Goal: Task Accomplishment & Management: Use online tool/utility

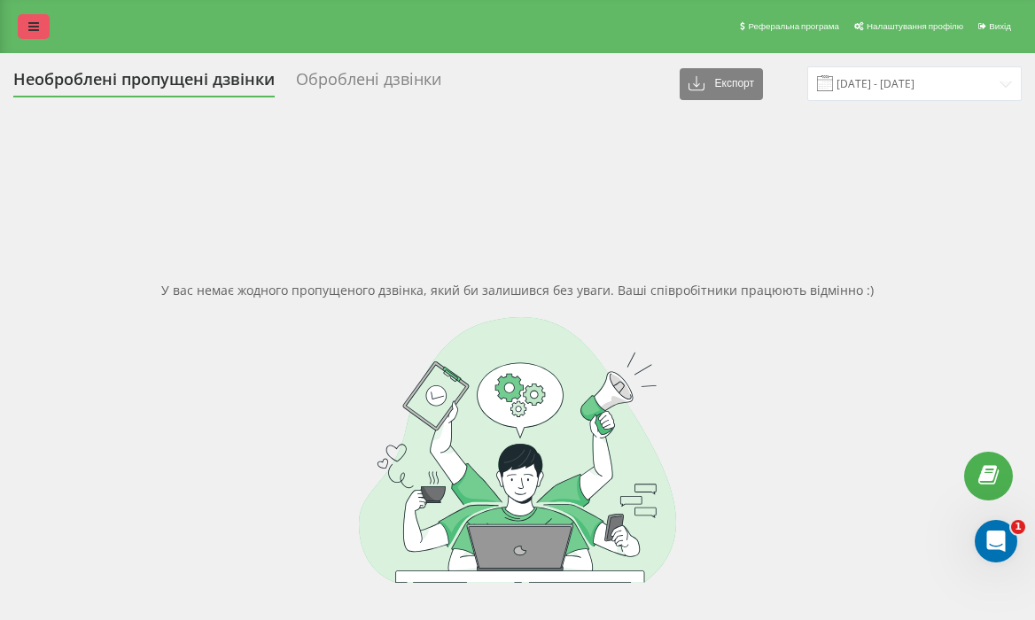
click at [22, 34] on link at bounding box center [34, 26] width 32 height 25
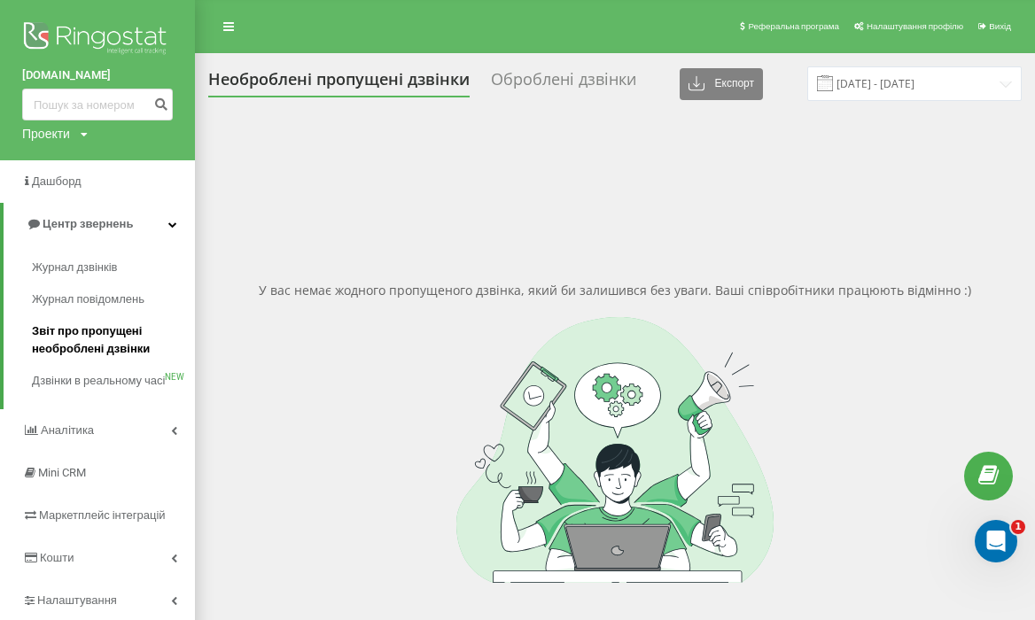
click at [104, 334] on span "Звіт про пропущені необроблені дзвінки" at bounding box center [109, 339] width 154 height 35
click at [103, 295] on span "Журнал повідомлень" at bounding box center [92, 300] width 121 height 18
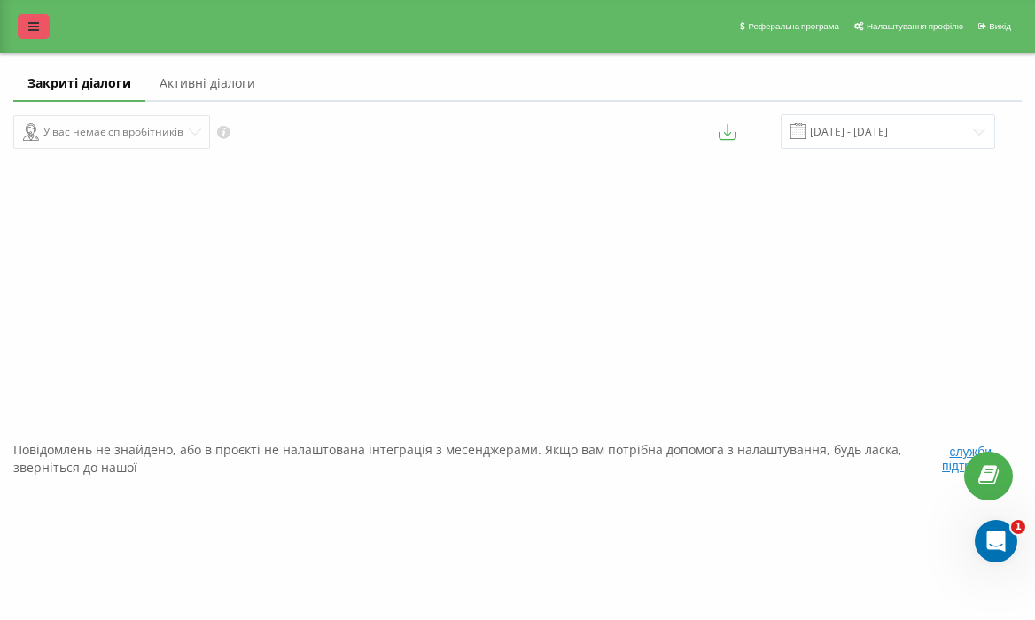
click at [44, 21] on link at bounding box center [34, 26] width 32 height 25
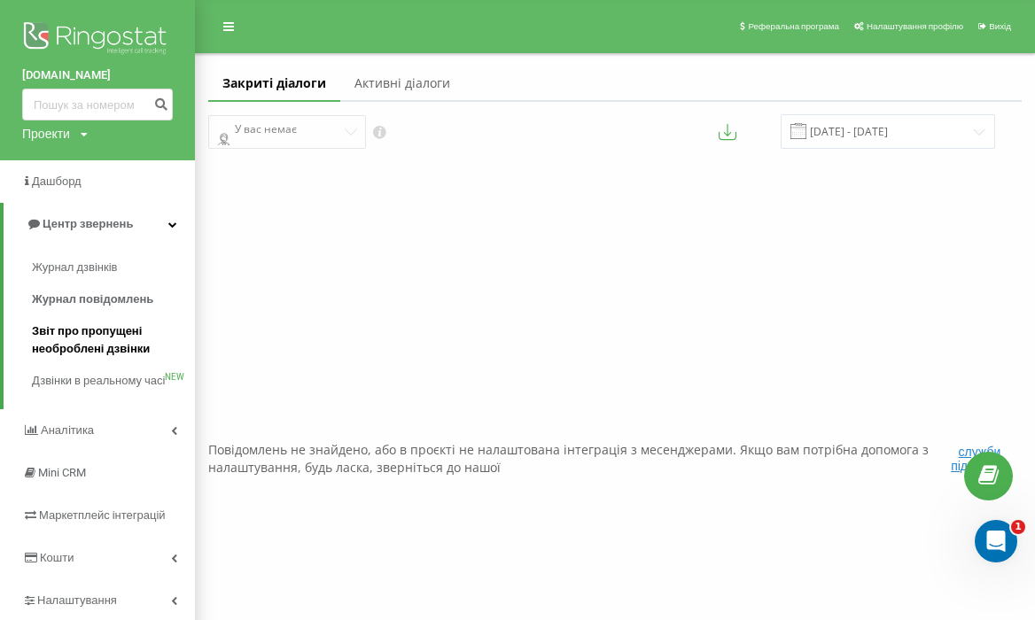
click at [112, 343] on span "Звіт про пропущені необроблені дзвінки" at bounding box center [109, 339] width 154 height 35
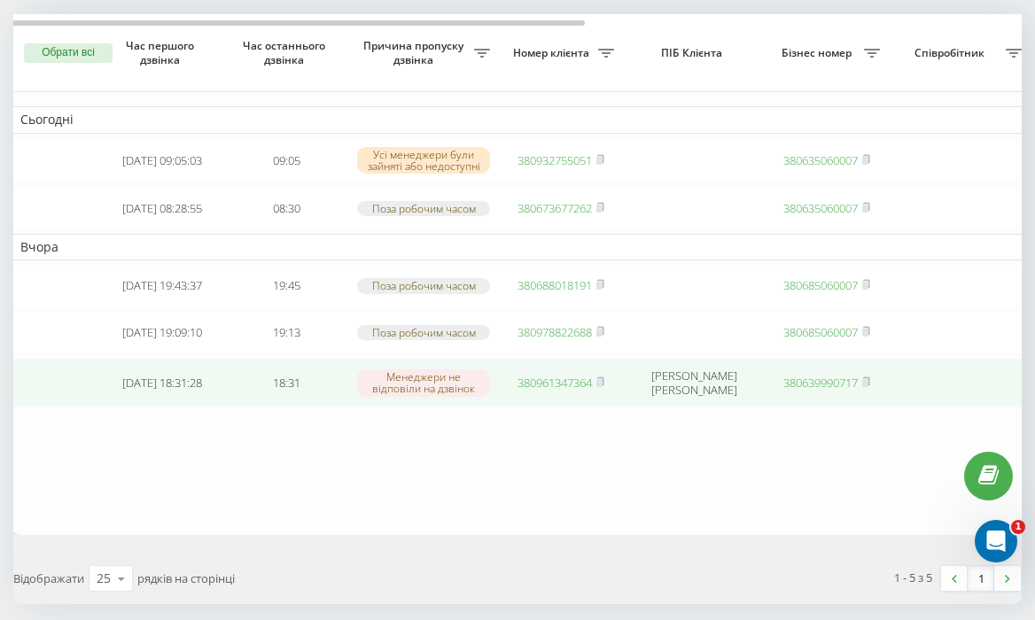
scroll to position [109, 0]
click at [600, 386] on rect at bounding box center [598, 382] width 5 height 8
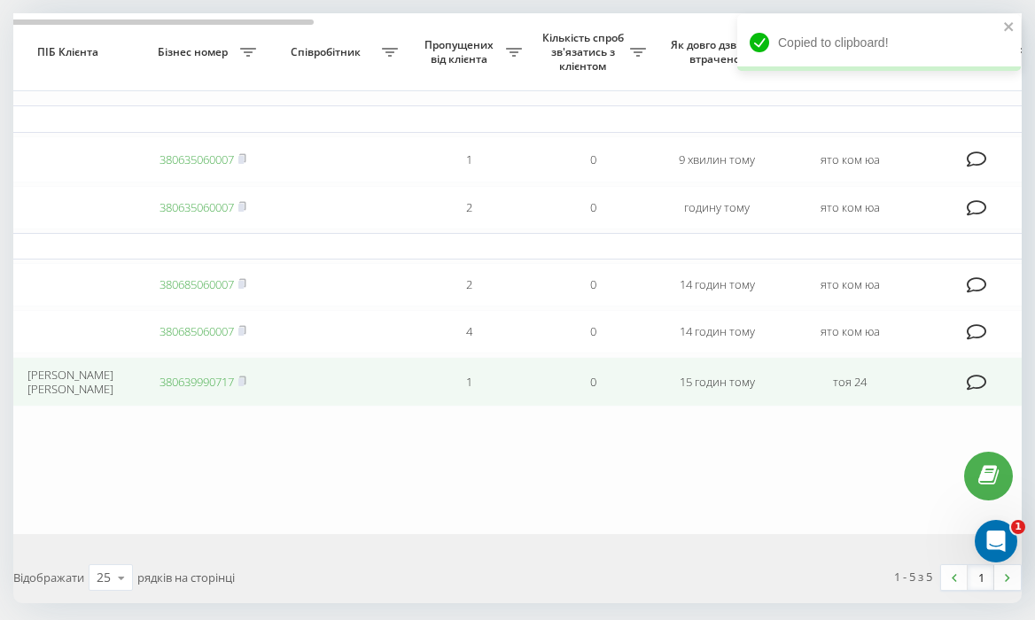
scroll to position [0, 764]
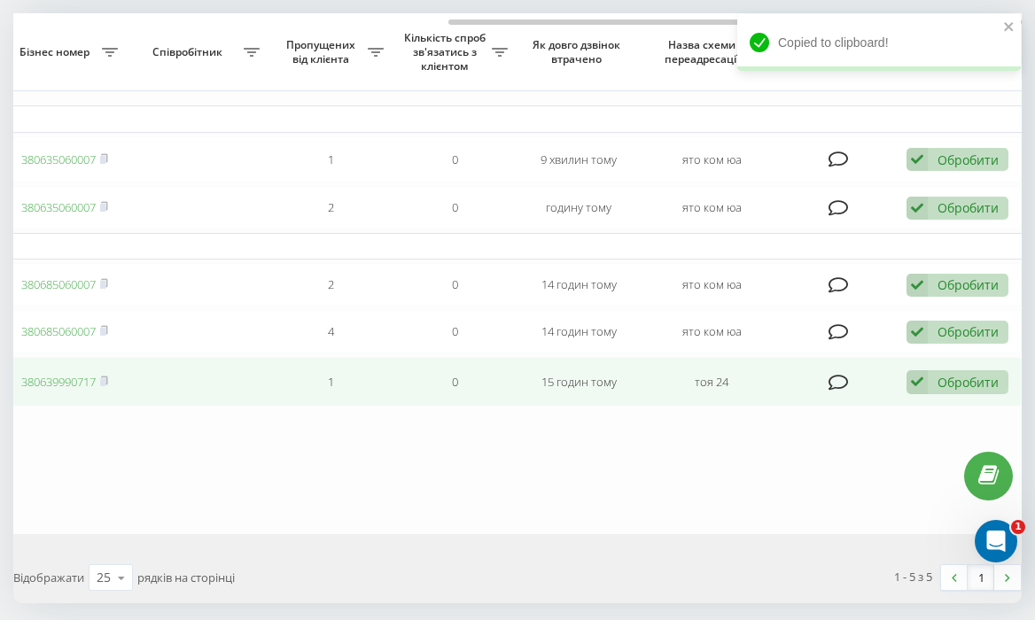
click at [934, 394] on div "Обробити Не вдалося зв'язатися Зв'язався з клієнтом за допомогою іншого каналу …" at bounding box center [957, 382] width 102 height 24
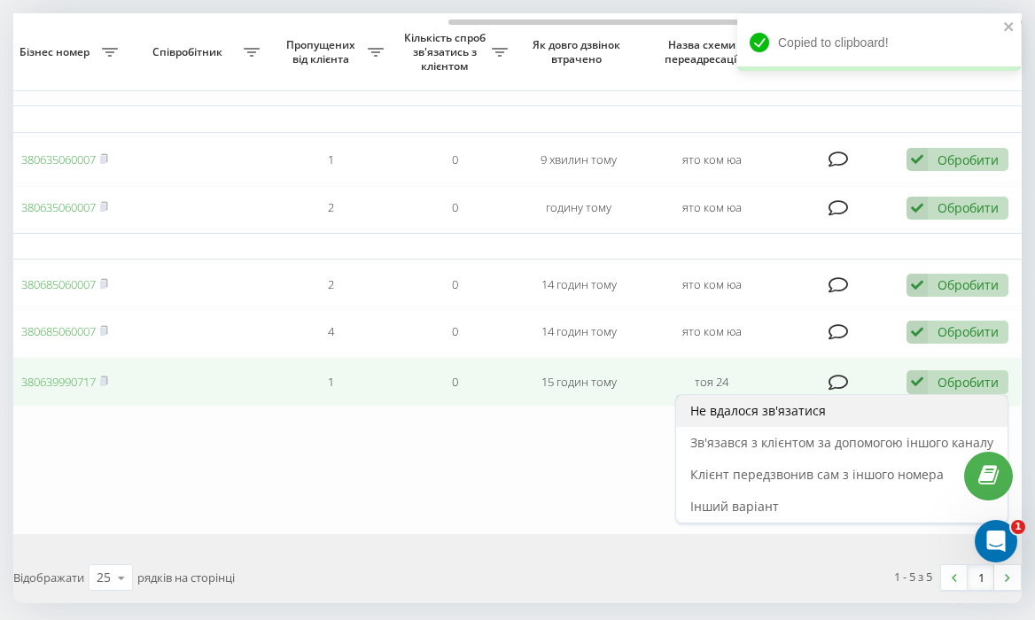
click at [899, 427] on div "Не вдалося зв'язатися" at bounding box center [841, 411] width 331 height 32
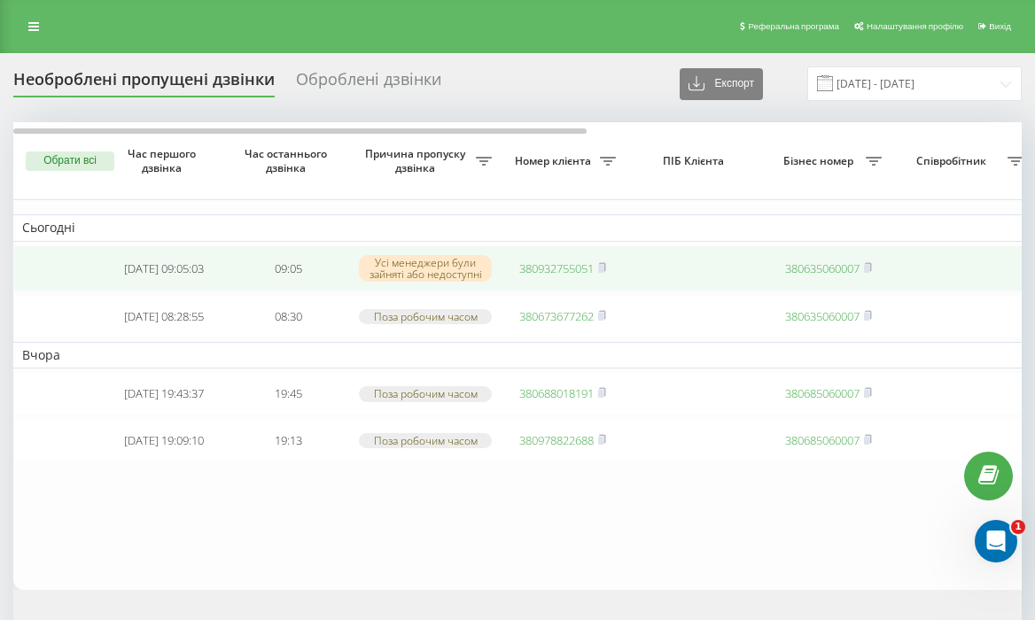
click at [567, 269] on link "380932755051" at bounding box center [556, 268] width 74 height 16
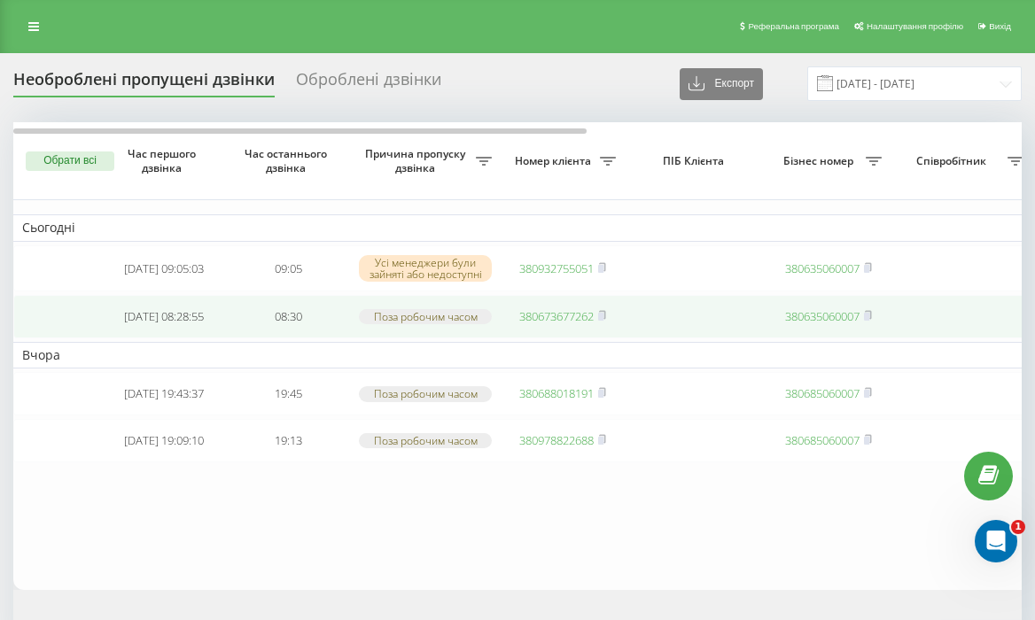
click at [533, 337] on td "380673677262" at bounding box center [562, 316] width 124 height 43
click at [549, 322] on link "380673677262" at bounding box center [556, 316] width 74 height 16
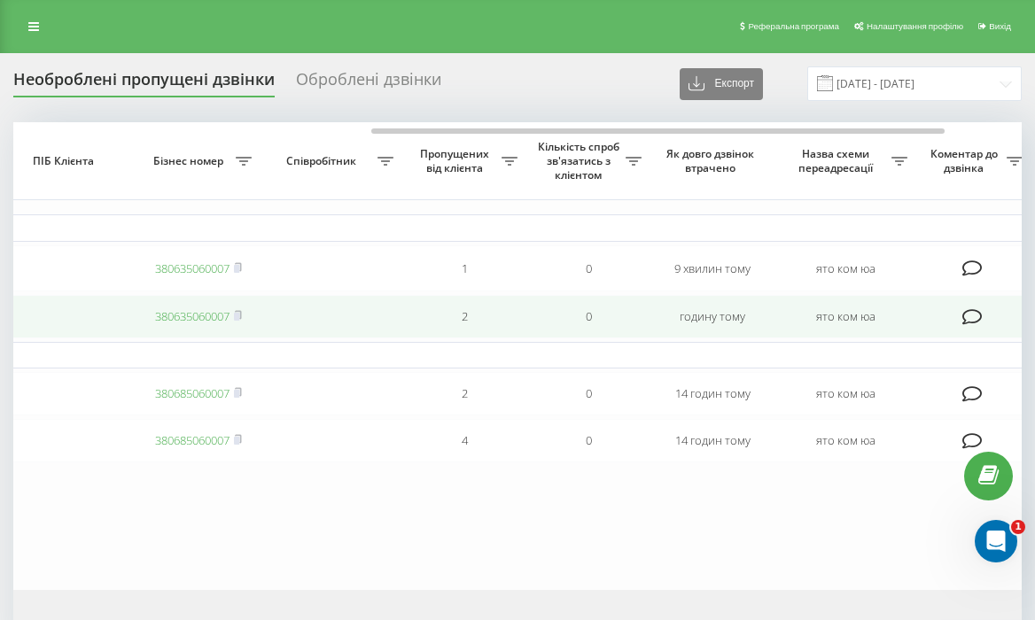
scroll to position [0, 764]
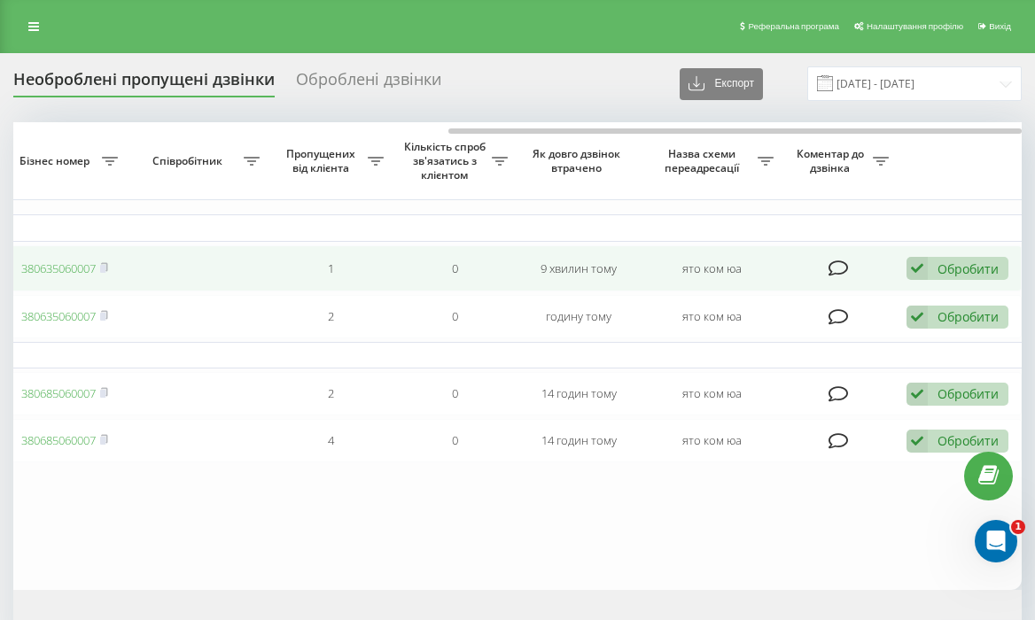
click at [931, 267] on div "Обробити Не вдалося зв'язатися Зв'язався з клієнтом за допомогою іншого каналу …" at bounding box center [957, 269] width 102 height 24
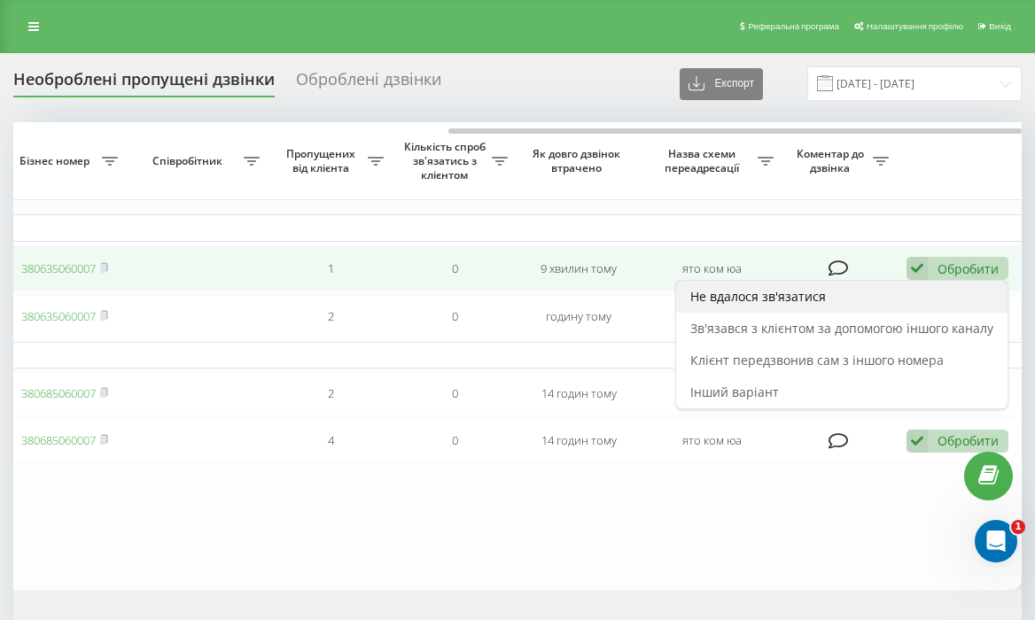
click at [903, 305] on div "Не вдалося зв'язатися" at bounding box center [841, 297] width 331 height 32
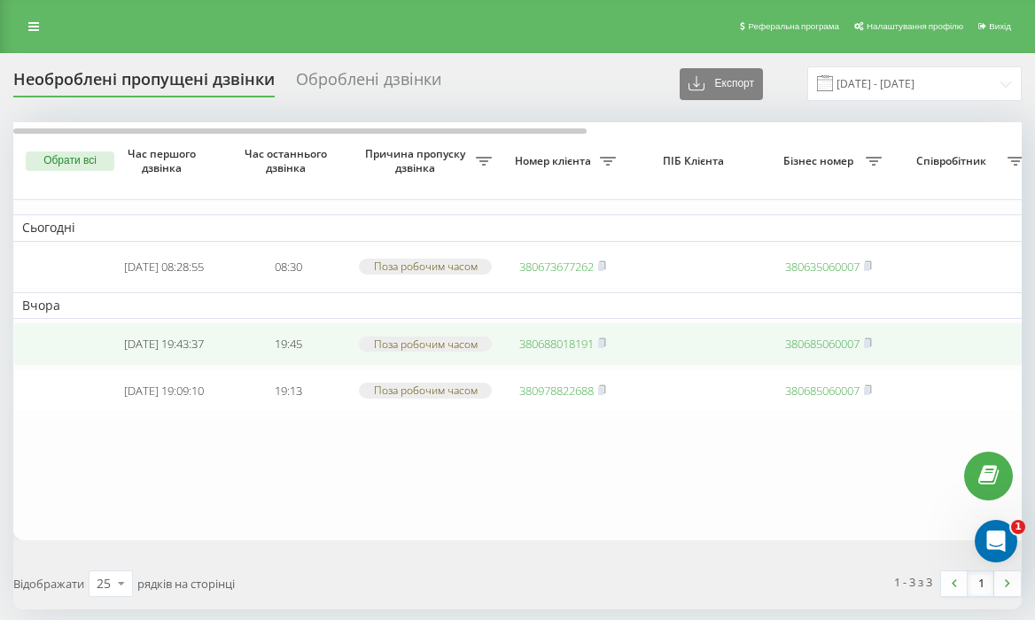
click at [570, 352] on link "380688018191" at bounding box center [556, 344] width 74 height 16
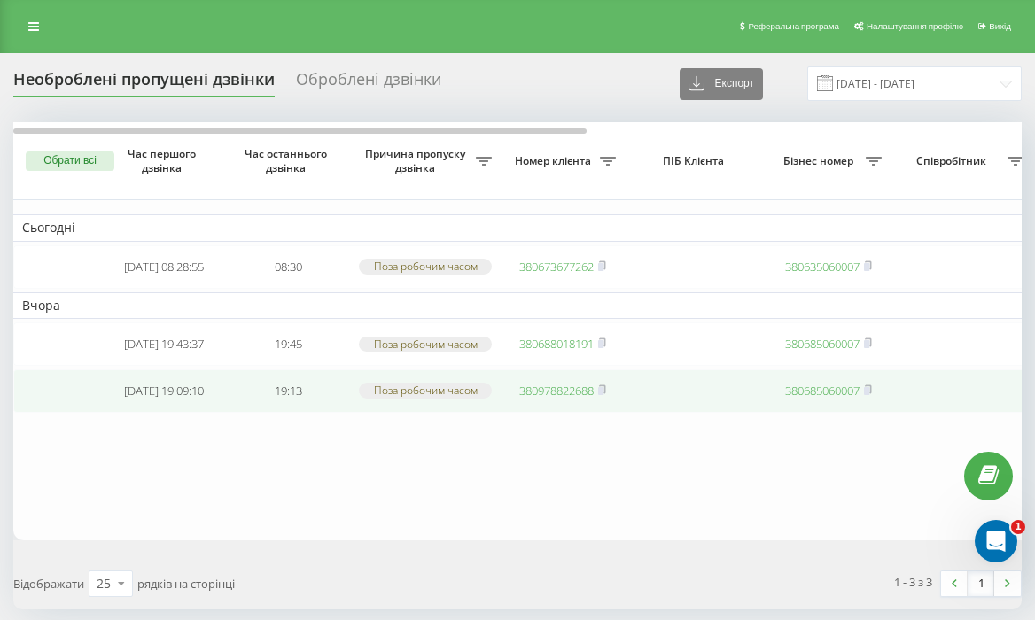
click at [576, 399] on link "380978822688" at bounding box center [556, 391] width 74 height 16
